Goal: Information Seeking & Learning: Understand process/instructions

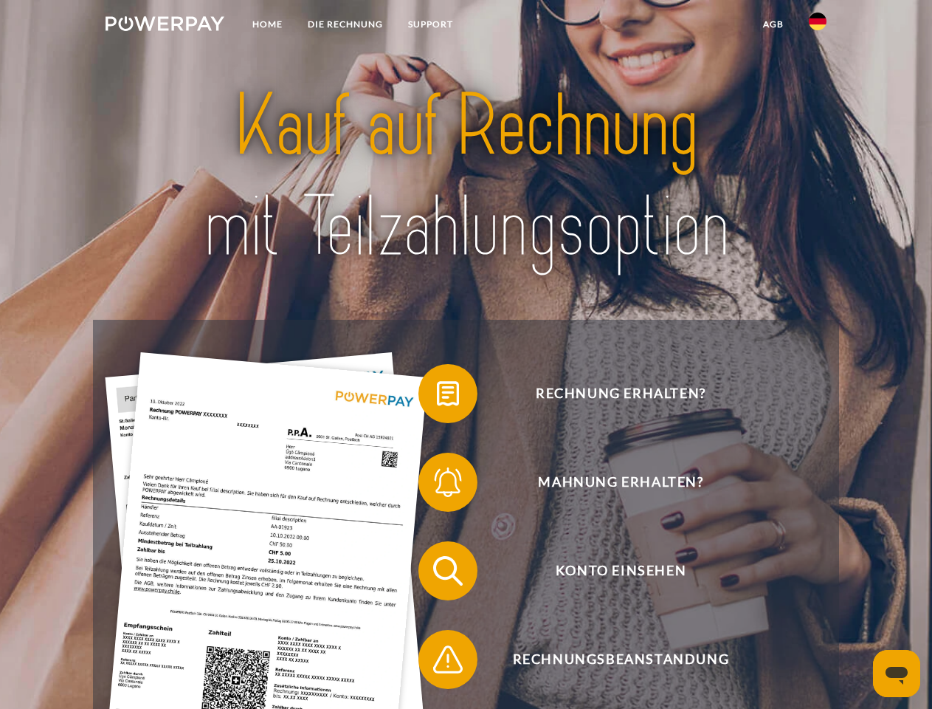
click at [165, 26] on img at bounding box center [165, 23] width 119 height 15
click at [818, 26] on img at bounding box center [818, 22] width 18 height 18
click at [773, 24] on link "agb" at bounding box center [774, 24] width 46 height 27
click at [437, 396] on span at bounding box center [426, 394] width 74 height 74
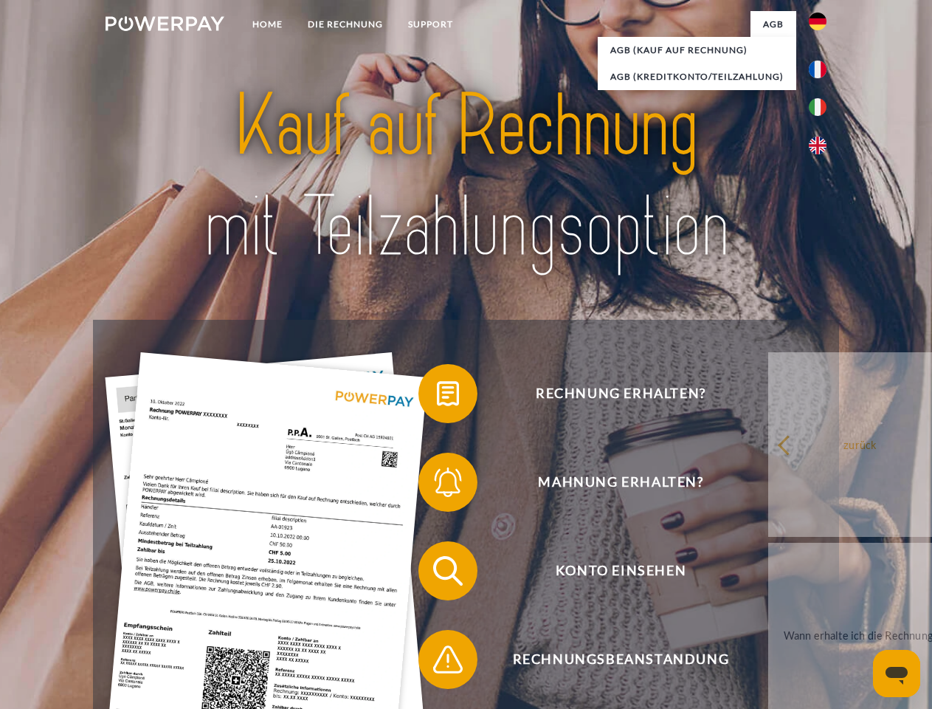
click at [437, 485] on span at bounding box center [426, 482] width 74 height 74
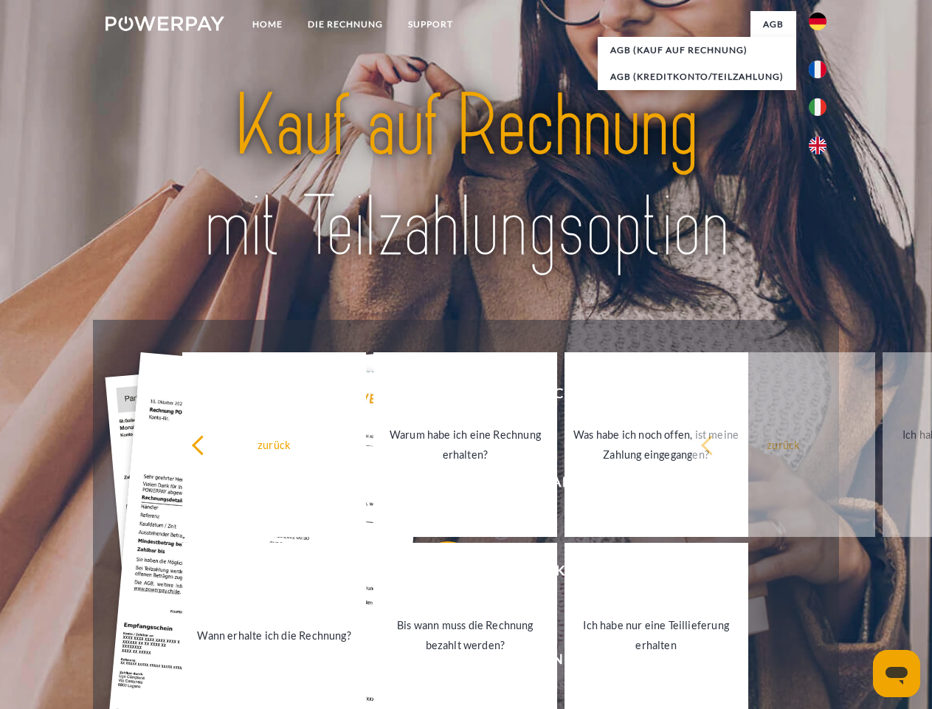
click at [437, 574] on link "Bis wann muss die Rechnung bezahlt werden?" at bounding box center [466, 635] width 184 height 185
click at [437, 662] on span at bounding box center [426, 659] width 74 height 74
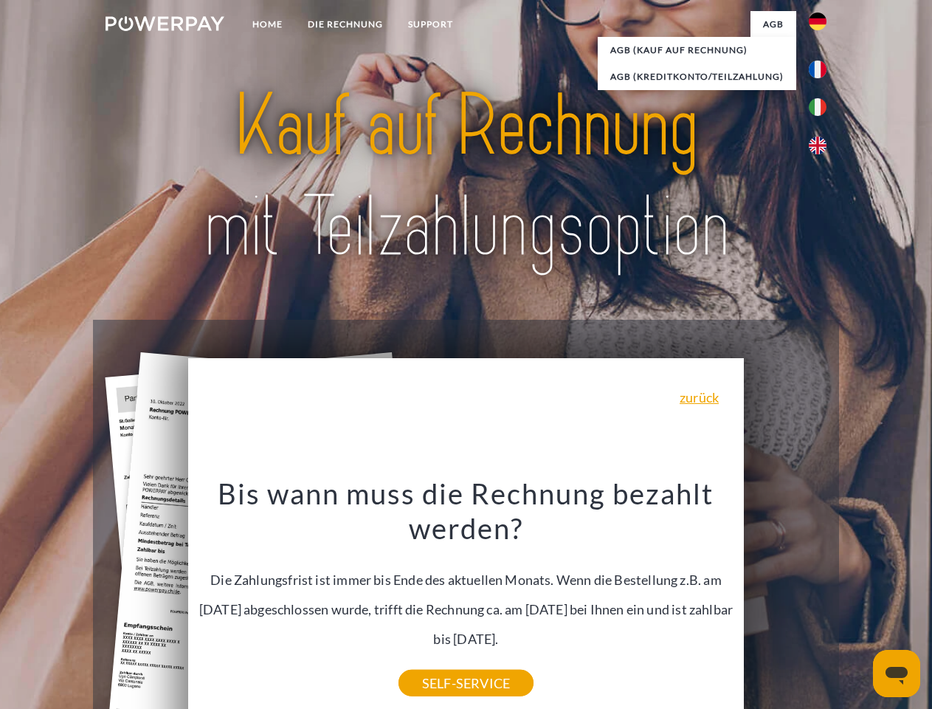
click at [897, 673] on icon "Messaging-Fenster öffnen" at bounding box center [897, 676] width 22 height 18
